Goal: Task Accomplishment & Management: Use online tool/utility

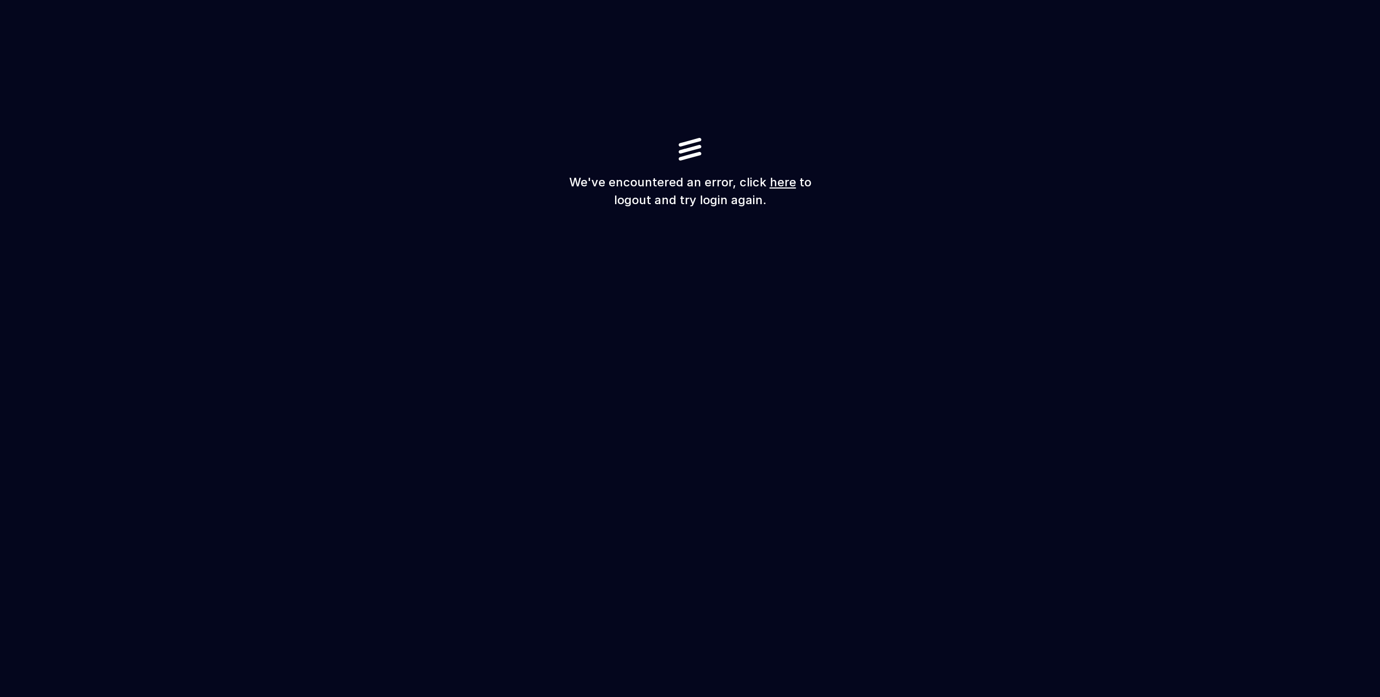
click at [774, 200] on h1 "We've encountered an error, click here to logout and try login again." at bounding box center [689, 192] width 259 height 36
click at [777, 191] on h1 "We've encountered an error, click here to logout and try login again." at bounding box center [689, 192] width 259 height 36
click at [780, 182] on link "here" at bounding box center [783, 182] width 26 height 14
